Goal: Task Accomplishment & Management: Use online tool/utility

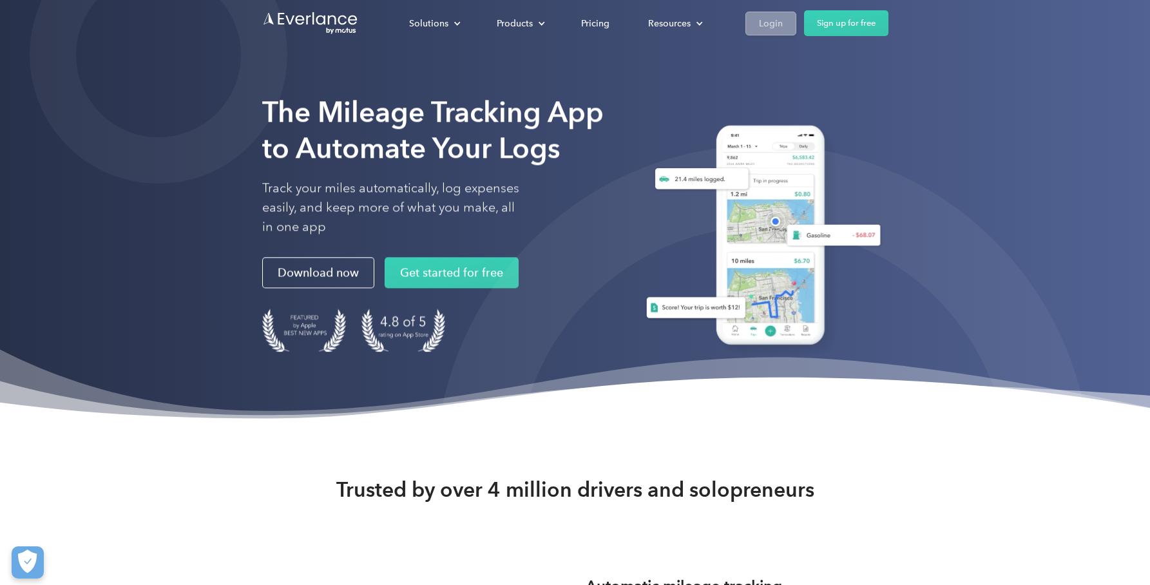
click at [750, 32] on link "Login" at bounding box center [770, 24] width 51 height 24
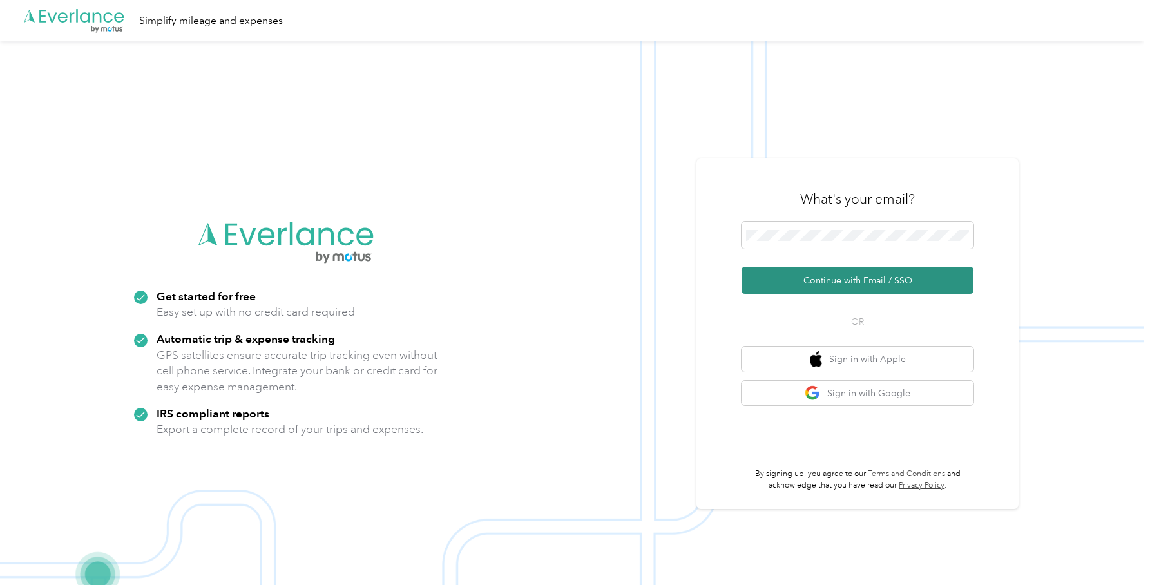
click at [834, 274] on button "Continue with Email / SSO" at bounding box center [857, 280] width 232 height 27
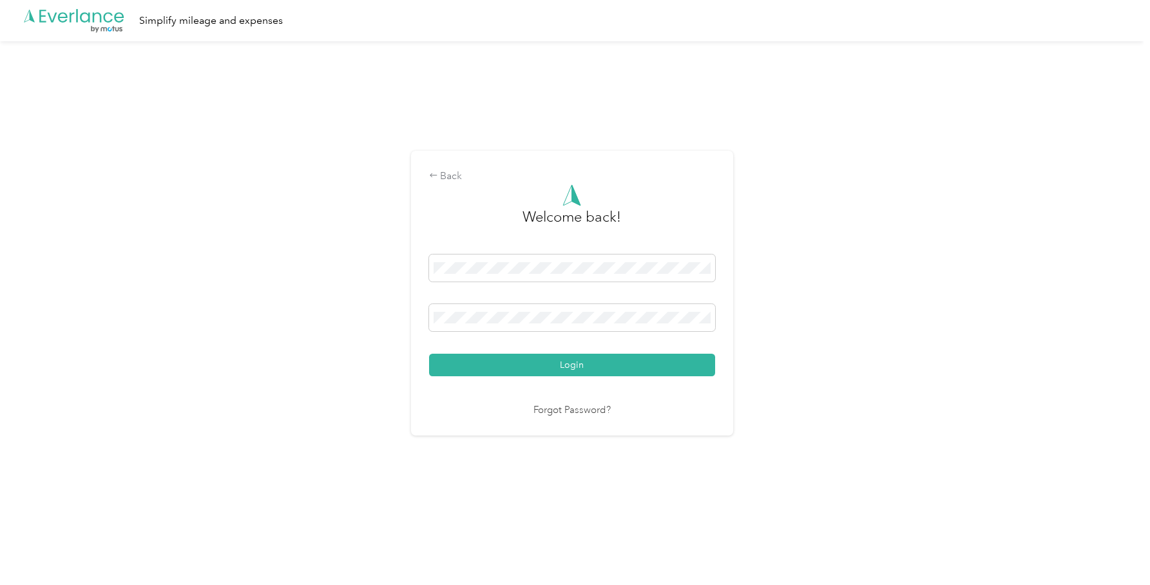
click at [644, 356] on button "Login" at bounding box center [572, 365] width 286 height 23
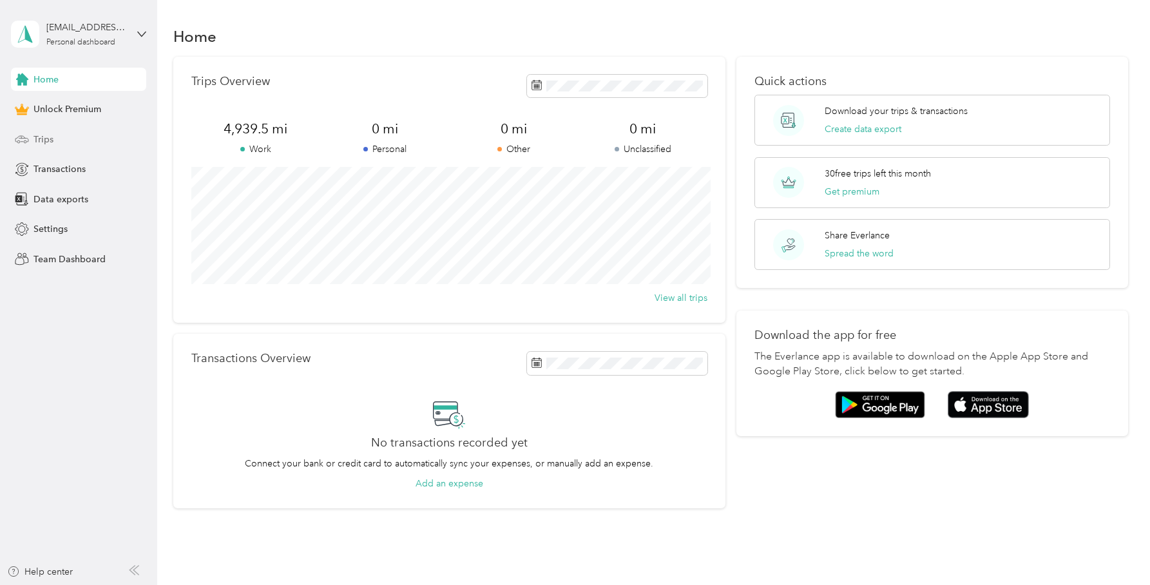
click at [119, 138] on div "Trips" at bounding box center [78, 139] width 135 height 23
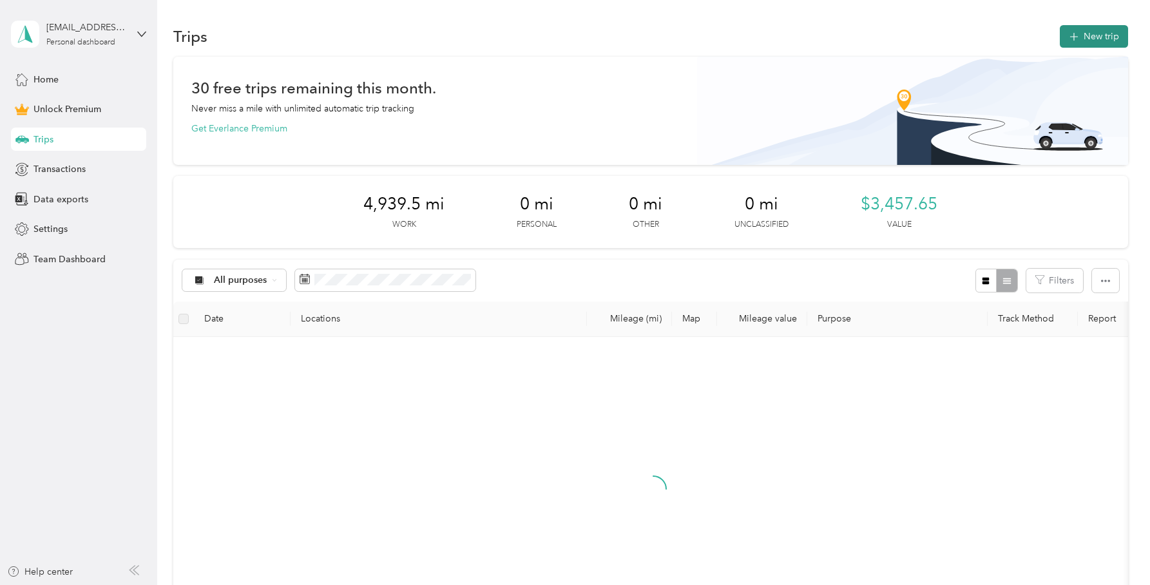
click at [1097, 42] on button "New trip" at bounding box center [1094, 36] width 68 height 23
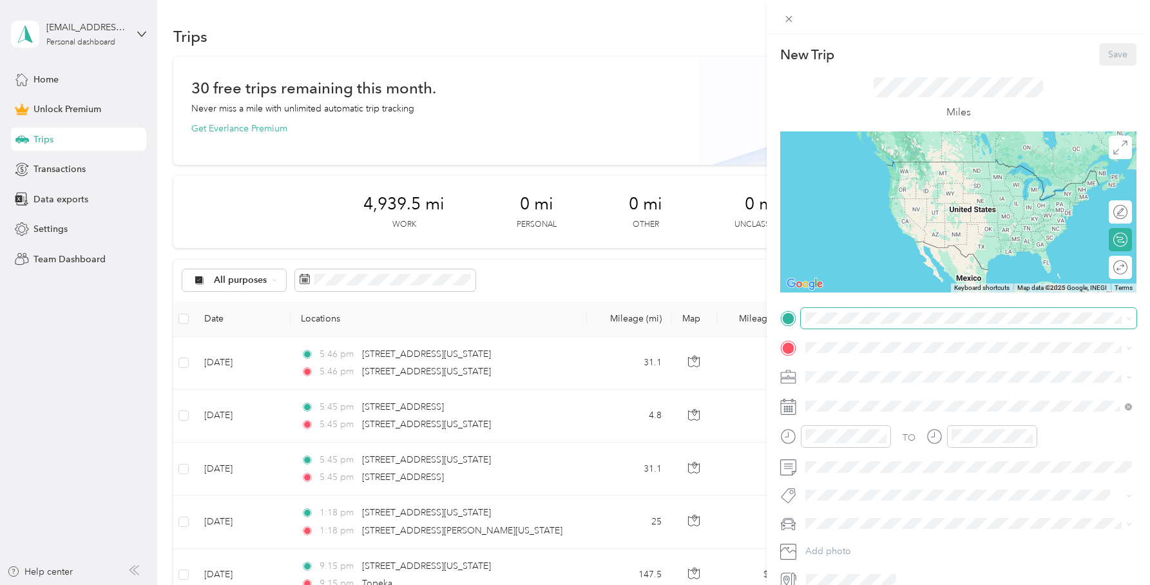
click at [886, 326] on span at bounding box center [969, 318] width 336 height 21
click at [867, 363] on span "9721 Appleton Avenue Kansas City, Missouri 64134, United States" at bounding box center [918, 365] width 176 height 12
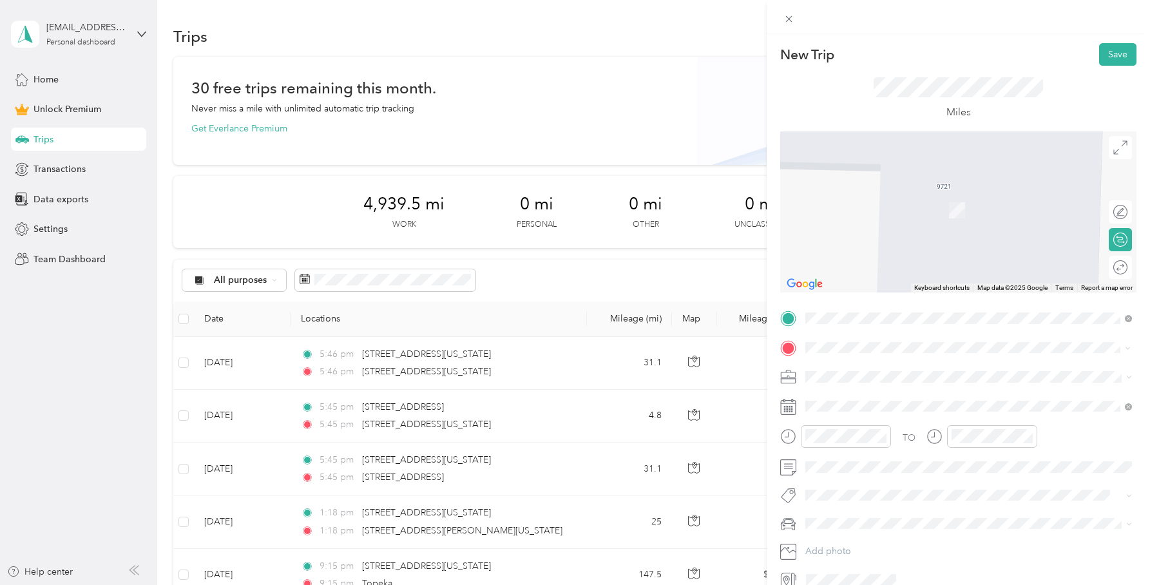
click at [987, 386] on div "1100 North Ridgeview Road Olathe, Kansas 66061, United States" at bounding box center [969, 394] width 318 height 17
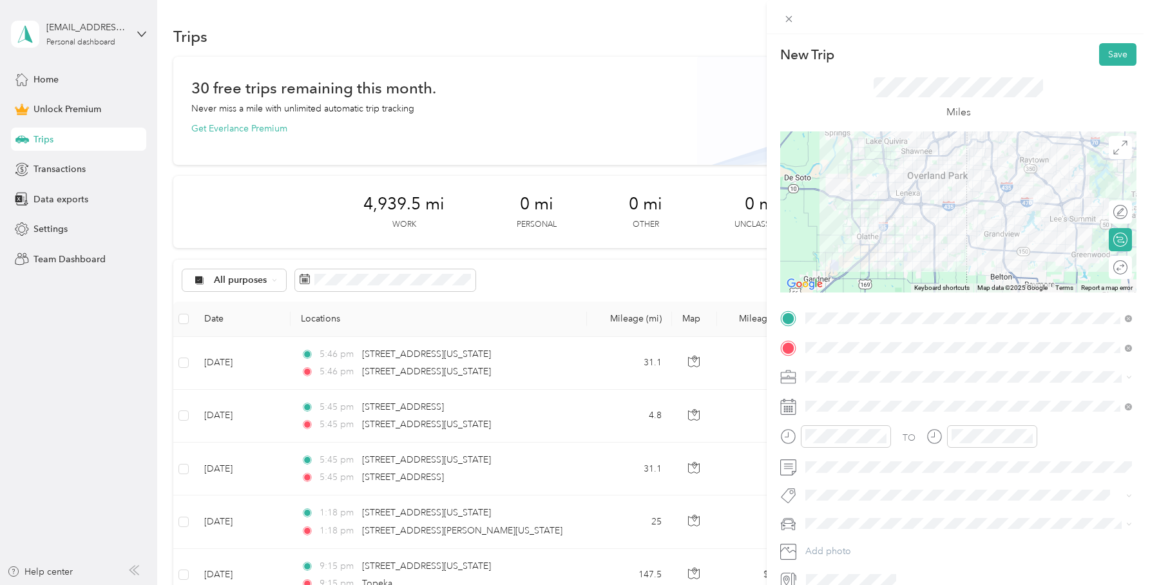
click at [1128, 269] on div "Round trip" at bounding box center [1120, 267] width 23 height 23
click at [1120, 271] on div at bounding box center [1113, 267] width 27 height 14
click at [843, 446] on span "Photography" at bounding box center [836, 444] width 53 height 11
click at [830, 477] on div "TO Add photo" at bounding box center [958, 449] width 356 height 282
click at [1112, 57] on button "Save" at bounding box center [1117, 54] width 37 height 23
